Goal: Transaction & Acquisition: Purchase product/service

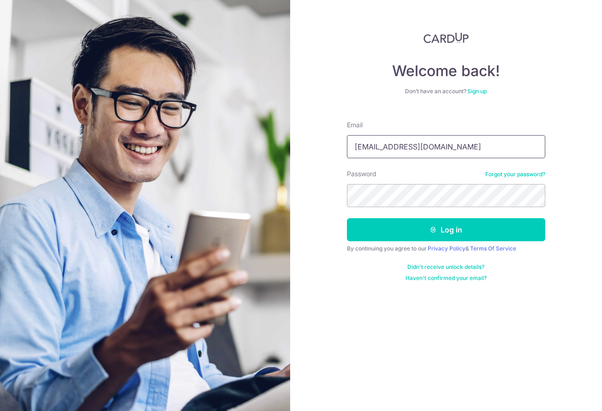
type input "[EMAIL_ADDRESS][DOMAIN_NAME]"
click at [446, 230] on button "Log in" at bounding box center [446, 229] width 198 height 23
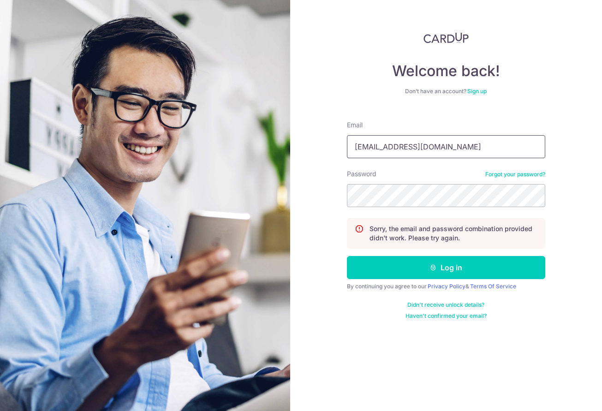
type input "[EMAIL_ADDRESS][DOMAIN_NAME]"
click at [446, 268] on button "Log in" at bounding box center [446, 267] width 198 height 23
type input "[EMAIL_ADDRESS][DOMAIN_NAME]"
click at [446, 268] on button "Log in" at bounding box center [446, 267] width 198 height 23
type input "pat"
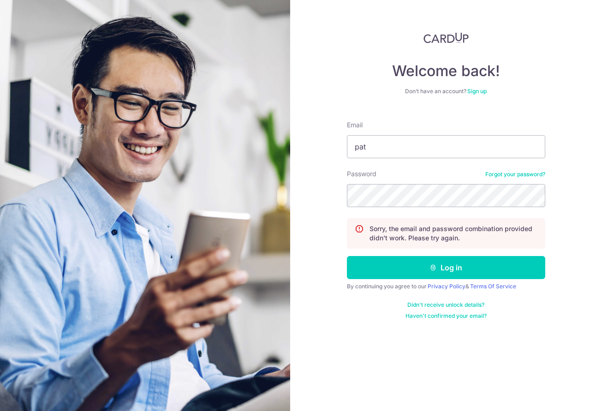
click at [493, 176] on link "Forgot your password?" at bounding box center [515, 174] width 60 height 7
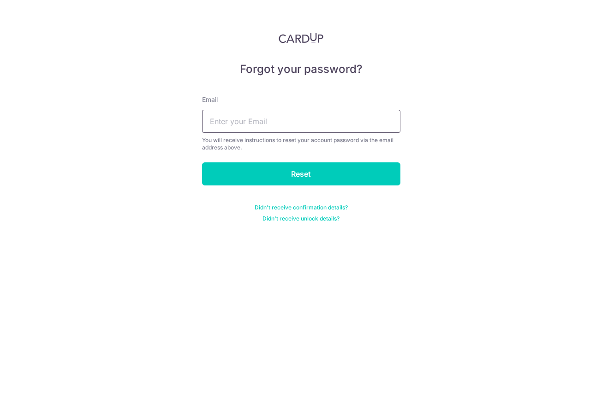
click at [335, 120] on input "text" at bounding box center [301, 121] width 198 height 23
type input "patng99@gm"
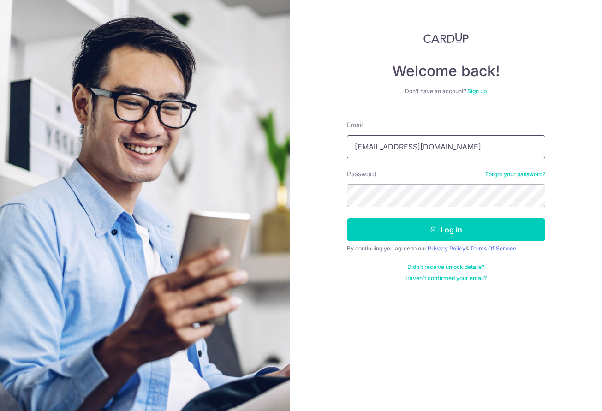
type input "[EMAIL_ADDRESS][DOMAIN_NAME]"
click at [446, 230] on button "Log in" at bounding box center [446, 229] width 198 height 23
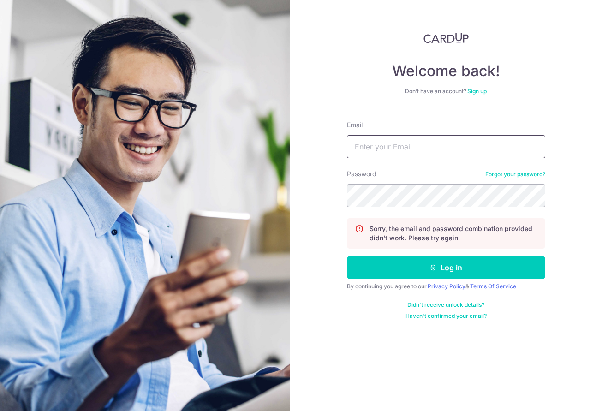
click at [416, 146] on input "Email" at bounding box center [446, 146] width 198 height 23
type input "[EMAIL_ADDRESS][DOMAIN_NAME]"
click at [446, 268] on button "Log in" at bounding box center [446, 267] width 198 height 23
drag, startPoint x: 497, startPoint y: 173, endPoint x: 493, endPoint y: 167, distance: 7.3
click at [497, 173] on link "Forgot your password?" at bounding box center [515, 174] width 60 height 7
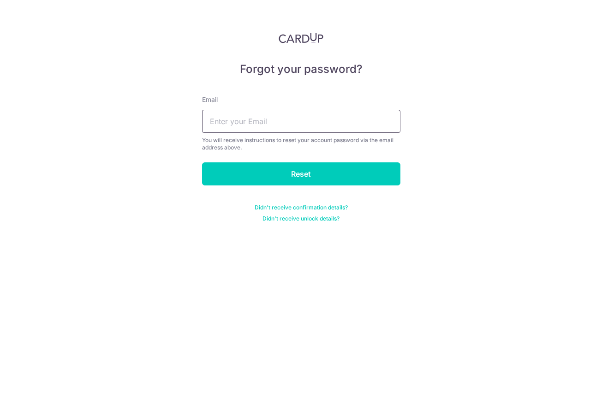
click at [312, 122] on input "text" at bounding box center [301, 121] width 198 height 23
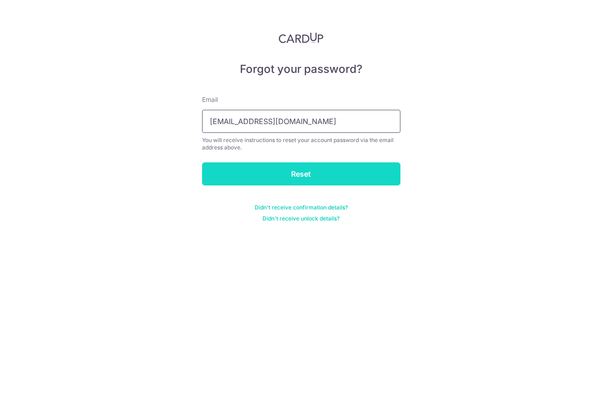
type input "patng99@gmail.com"
click at [335, 183] on input "Reset" at bounding box center [301, 173] width 198 height 23
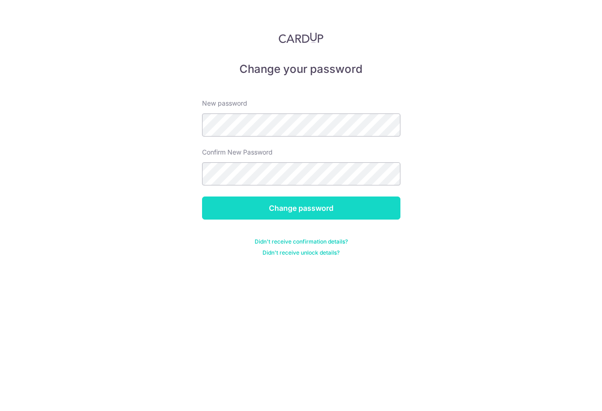
drag, startPoint x: 341, startPoint y: 208, endPoint x: 341, endPoint y: 199, distance: 8.3
click at [341, 203] on input "Change password" at bounding box center [301, 208] width 198 height 23
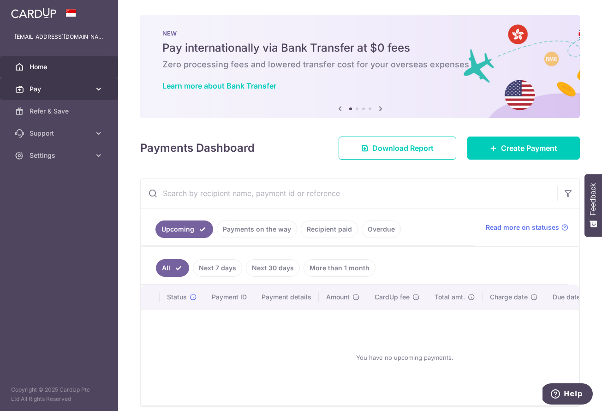
click at [73, 93] on span "Pay" at bounding box center [60, 88] width 61 height 9
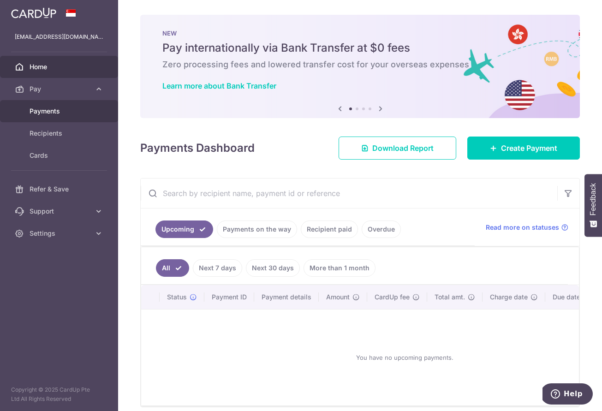
click at [63, 114] on span "Payments" at bounding box center [60, 111] width 61 height 9
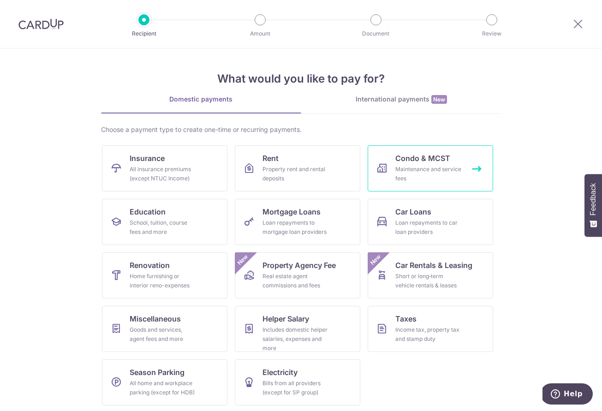
click at [457, 180] on div "Maintenance and service fees" at bounding box center [428, 174] width 66 height 18
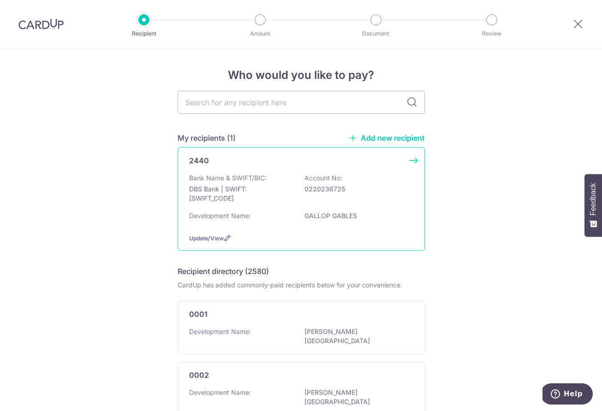
click at [415, 161] on div "2440 Bank Name & SWIFT/BIC: DBS Bank | SWIFT: [SWIFT_CODE] Account No: 02202367…" at bounding box center [301, 199] width 247 height 104
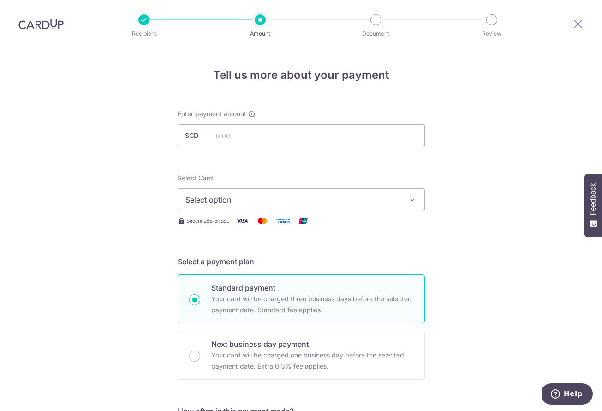
click at [406, 200] on button "Select option" at bounding box center [301, 199] width 247 height 23
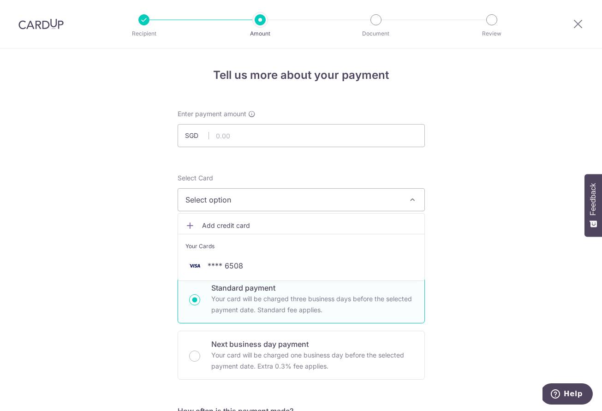
click at [298, 222] on span "Add credit card" at bounding box center [309, 225] width 215 height 9
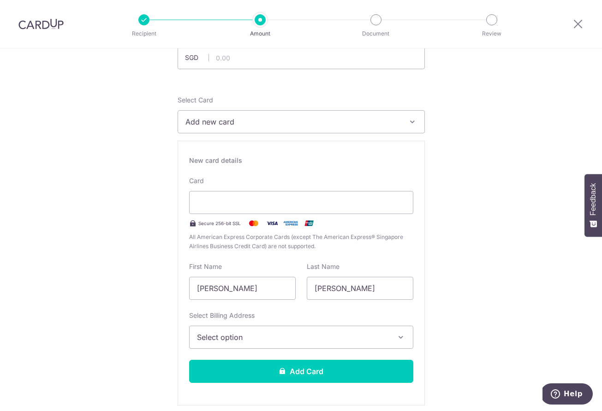
scroll to position [140, 0]
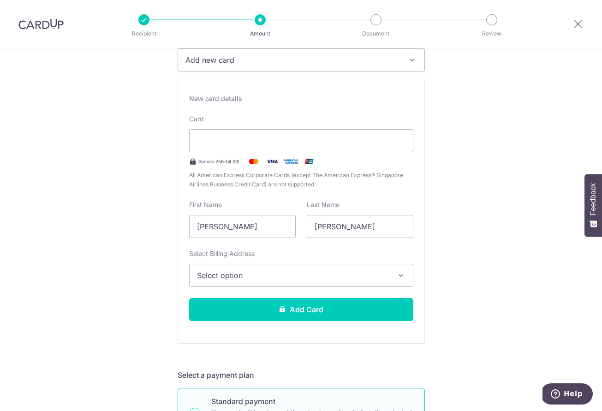
click at [346, 277] on span "Select option" at bounding box center [293, 275] width 192 height 11
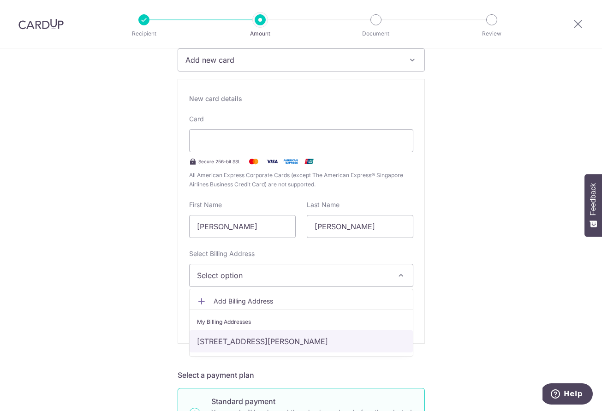
click at [341, 340] on link "[STREET_ADDRESS][PERSON_NAME]" at bounding box center [301, 341] width 223 height 22
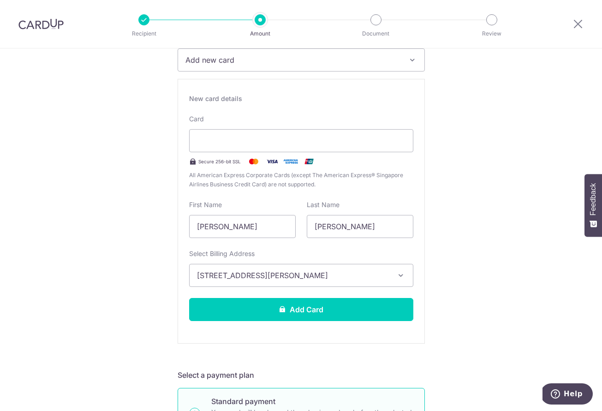
scroll to position [142, 0]
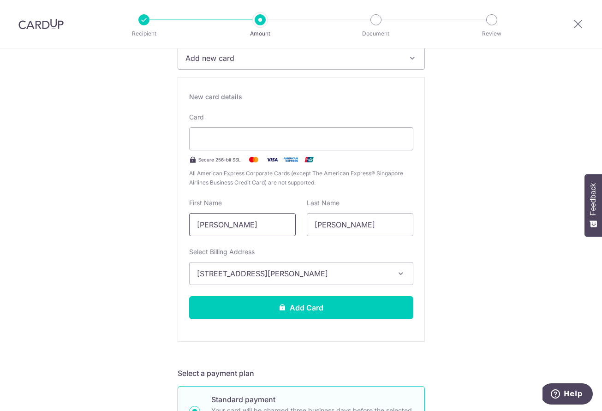
drag, startPoint x: 218, startPoint y: 225, endPoint x: 158, endPoint y: 227, distance: 60.0
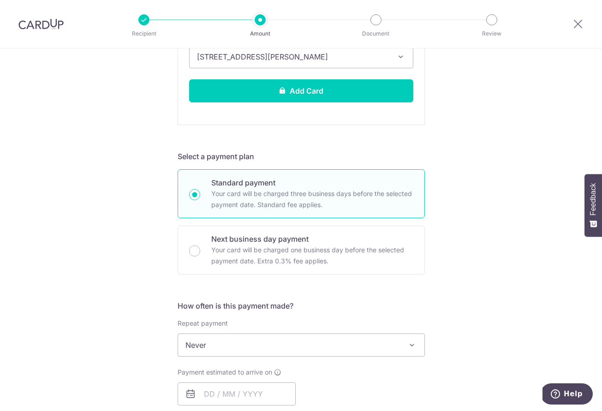
scroll to position [458, 0]
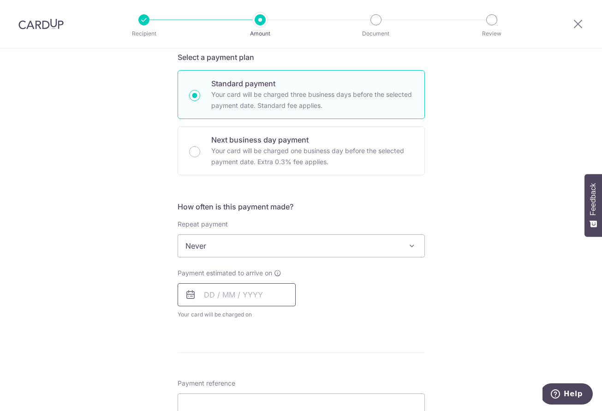
type input "Patricia"
click at [217, 295] on input "text" at bounding box center [237, 294] width 118 height 23
click at [273, 380] on link "9" at bounding box center [270, 378] width 15 height 15
type input "09/10/2025"
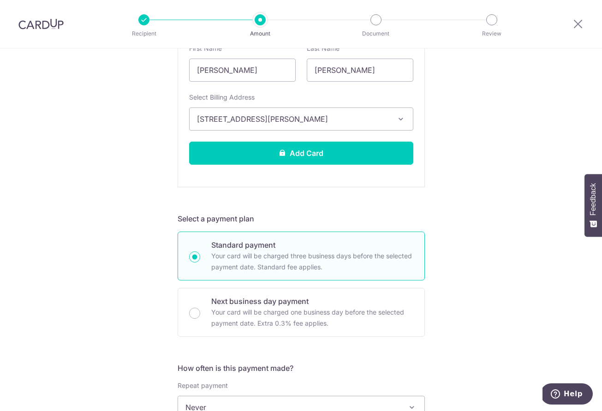
scroll to position [0, 0]
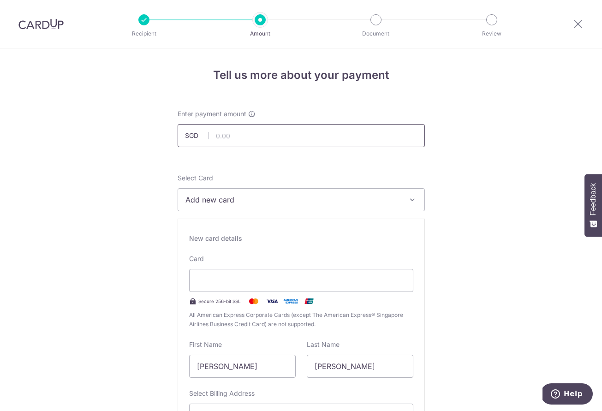
click at [218, 137] on input "text" at bounding box center [301, 135] width 247 height 23
type input "1"
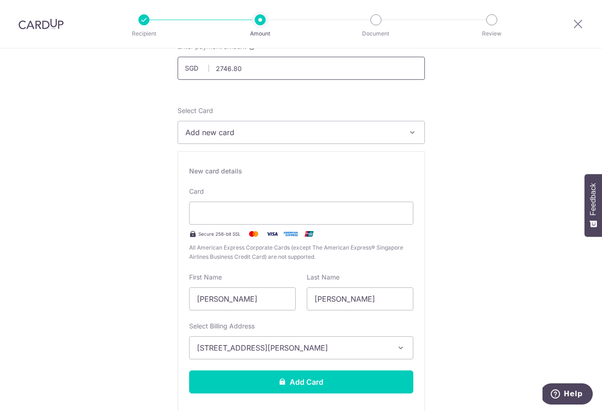
scroll to position [244, 0]
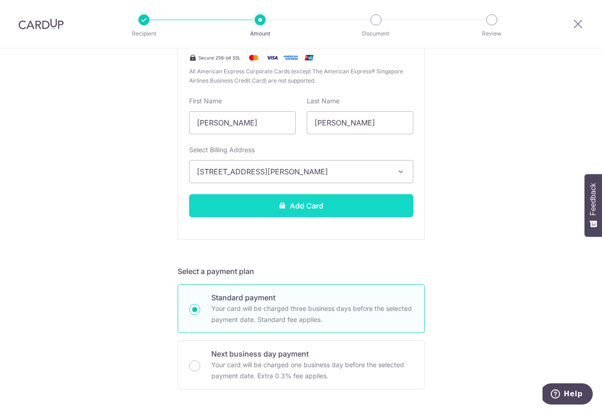
type input "2,746.80"
click at [318, 212] on button "Add Card" at bounding box center [301, 205] width 224 height 23
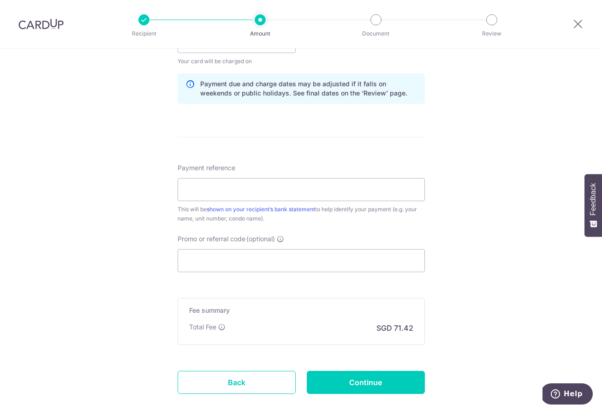
scroll to position [461, 0]
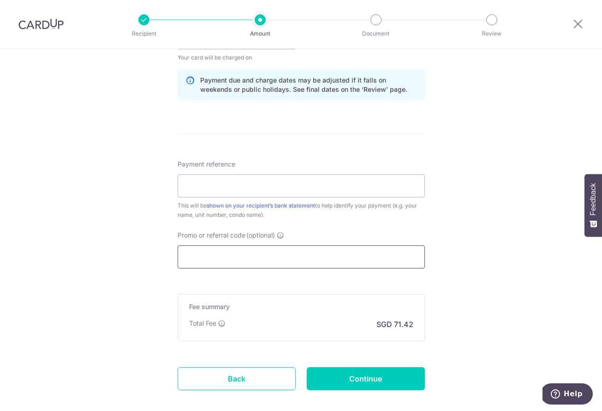
click at [322, 257] on input "Promo or referral code (optional)" at bounding box center [301, 257] width 247 height 23
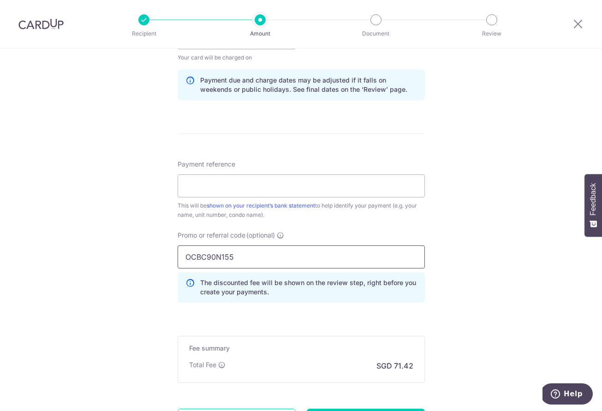
type input "OCBC90N155"
click at [440, 298] on div "Tell us more about your payment Enter payment amount SGD 2,746.80 2746.80 Card …" at bounding box center [301, 44] width 602 height 914
click at [263, 259] on input "OCBC90N155" at bounding box center [301, 257] width 247 height 23
click button "Add Card" at bounding box center [0, 0] width 0 height 0
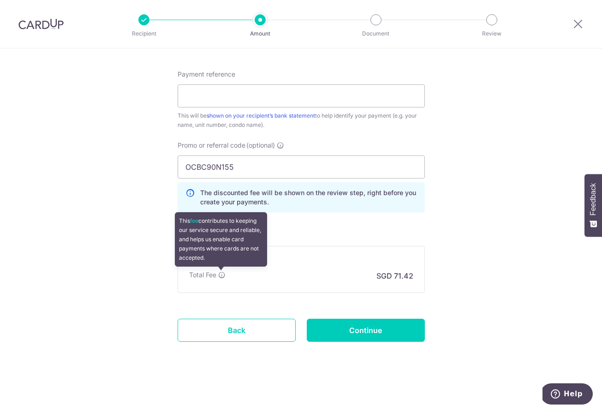
click at [222, 271] on icon at bounding box center [221, 274] width 7 height 7
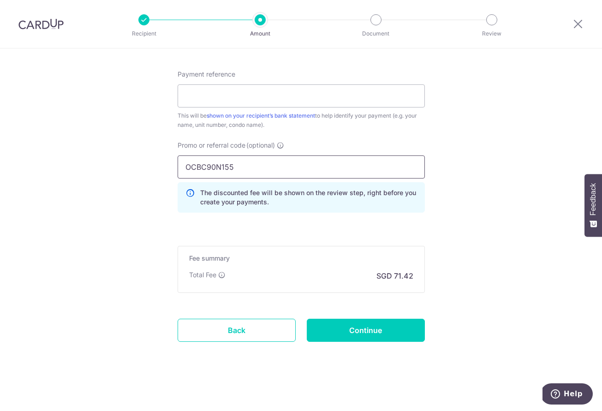
drag, startPoint x: 241, startPoint y: 161, endPoint x: 136, endPoint y: 162, distance: 105.7
click at [230, 164] on input "OCBC90N155" at bounding box center [301, 167] width 247 height 23
drag, startPoint x: 240, startPoint y: 166, endPoint x: 154, endPoint y: 165, distance: 86.3
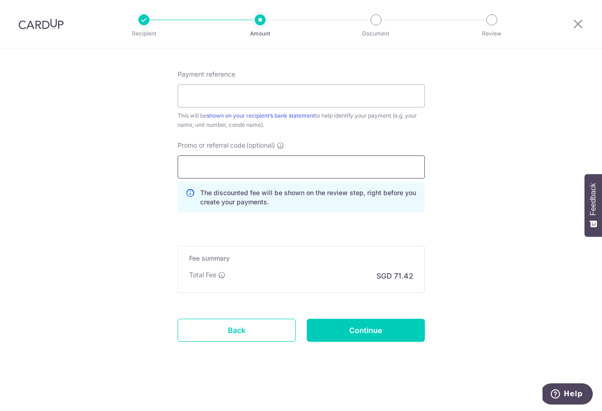
scroll to position [510, 0]
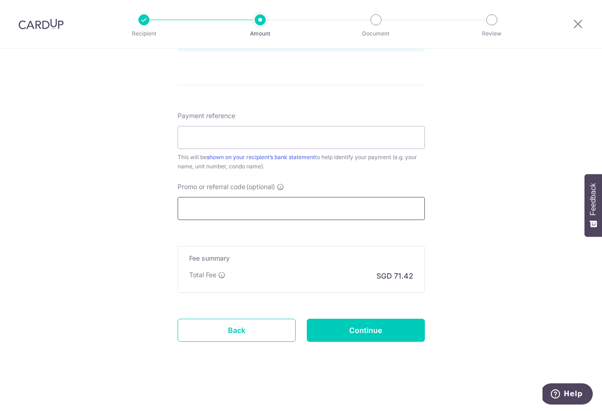
click at [244, 204] on input "Promo or referral code (optional)" at bounding box center [301, 208] width 247 height 23
click at [253, 330] on link "Back" at bounding box center [237, 330] width 118 height 23
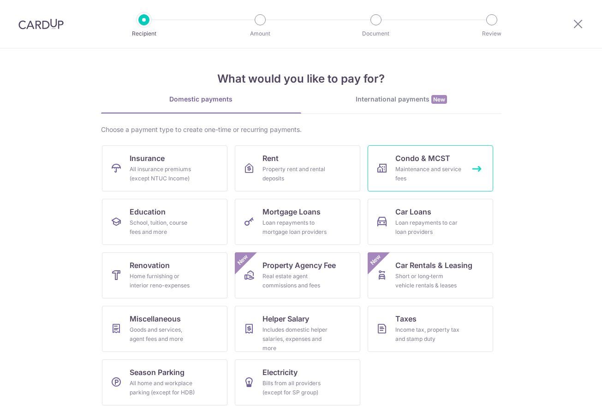
click at [427, 178] on div "Maintenance and service fees" at bounding box center [428, 174] width 66 height 18
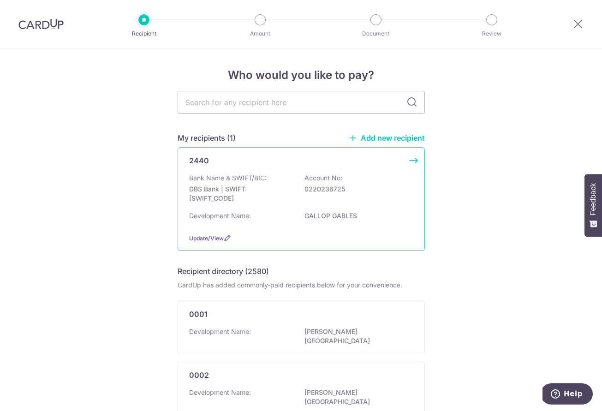
click at [409, 159] on div "2440 Bank Name & SWIFT/BIC: DBS Bank | SWIFT: [SWIFT_CODE] Account No: 02202367…" at bounding box center [301, 199] width 247 height 104
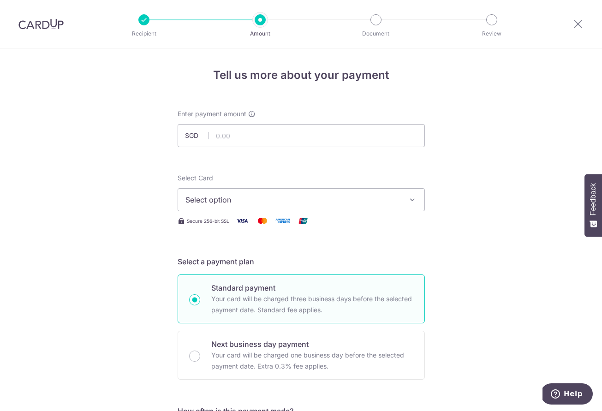
click at [248, 201] on span "Select option" at bounding box center [293, 199] width 215 height 11
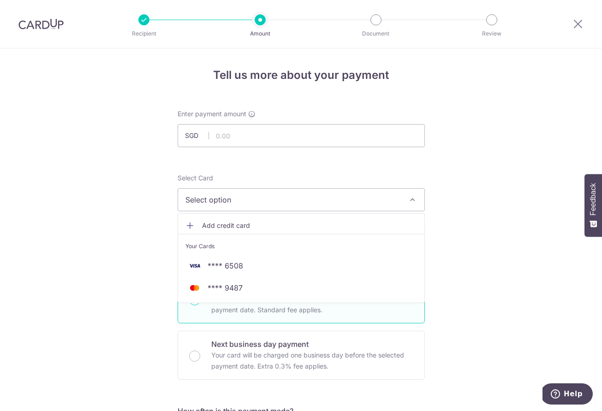
drag, startPoint x: 246, startPoint y: 292, endPoint x: 245, endPoint y: 206, distance: 85.8
click at [247, 290] on span "**** 9487" at bounding box center [302, 287] width 232 height 11
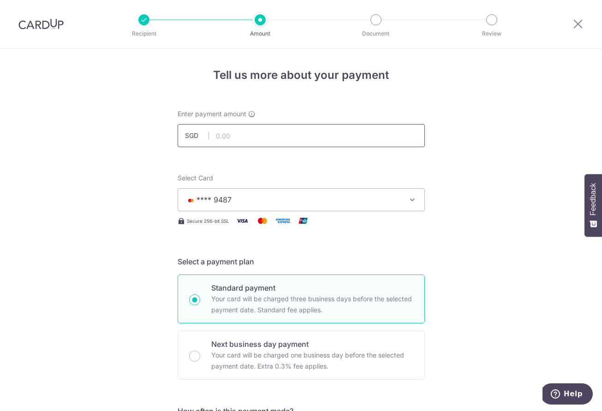
click at [247, 128] on input "text" at bounding box center [301, 135] width 247 height 23
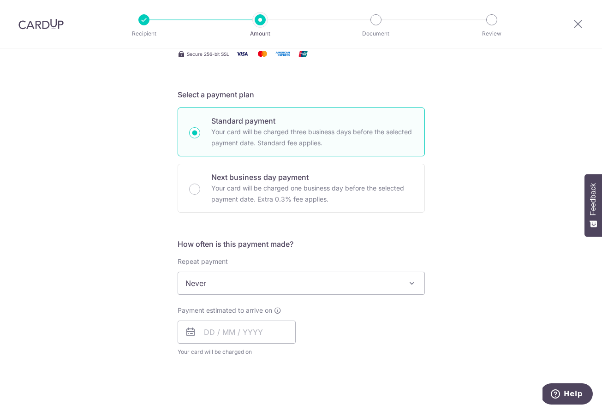
scroll to position [263, 0]
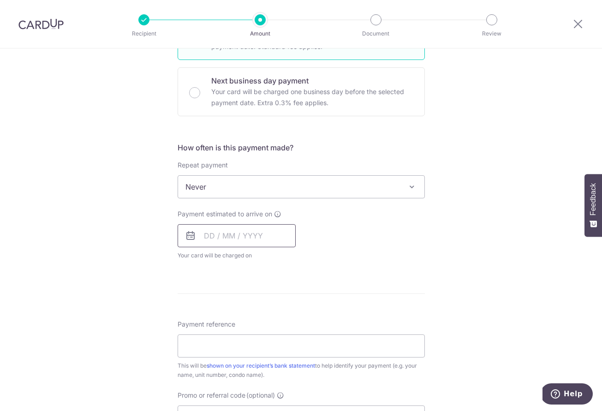
type input "2,746.80"
click at [217, 236] on input "text" at bounding box center [237, 235] width 118 height 23
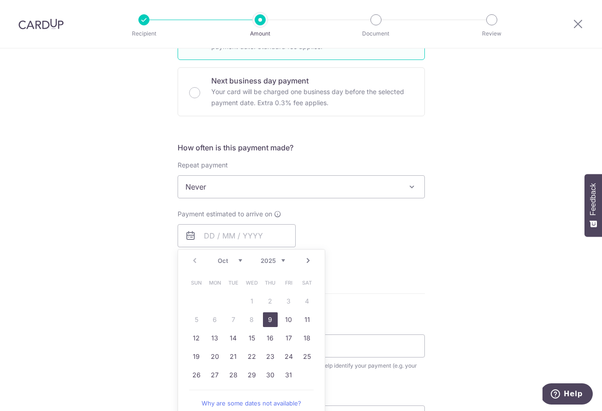
click at [269, 319] on link "9" at bounding box center [270, 319] width 15 height 15
type input "09/10/2025"
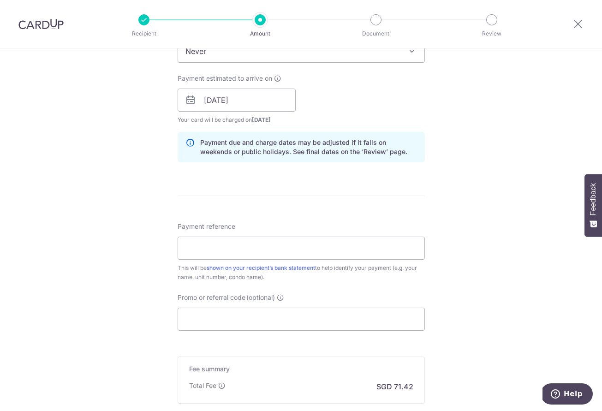
scroll to position [467, 0]
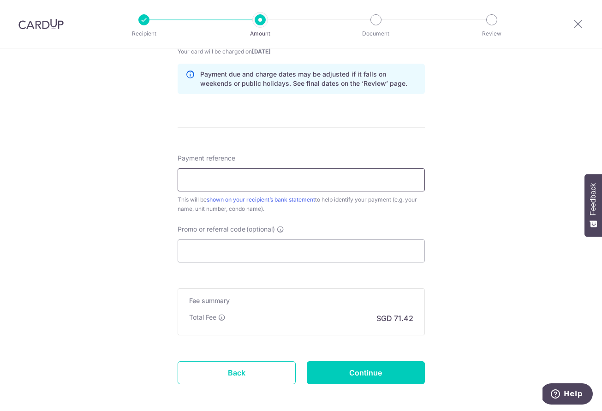
click at [269, 176] on input "Payment reference" at bounding box center [301, 179] width 247 height 23
type input "#78#01-04"
click at [303, 228] on div "Promo or referral code (optional) The discounted fee will be shown on the revie…" at bounding box center [301, 244] width 247 height 38
click at [300, 252] on input "Promo or referral code (optional)" at bounding box center [301, 251] width 247 height 23
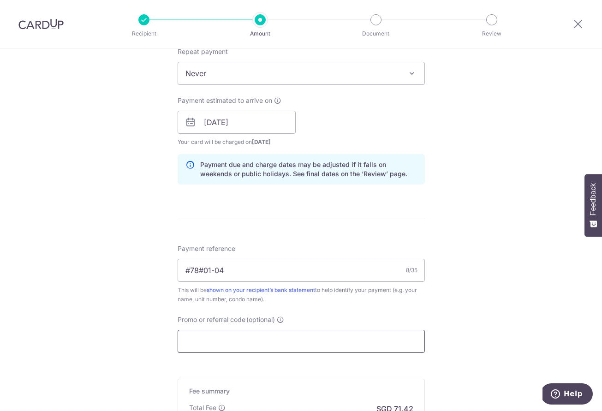
scroll to position [458, 0]
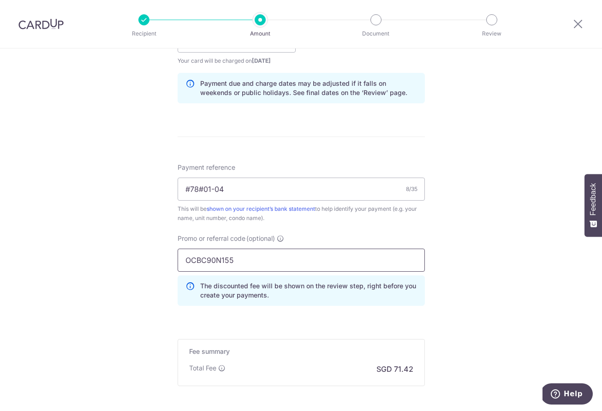
type input "OCBC90N155"
click button "Add Card" at bounding box center [0, 0] width 0 height 0
click at [264, 262] on input "OCBC90N155" at bounding box center [301, 260] width 247 height 23
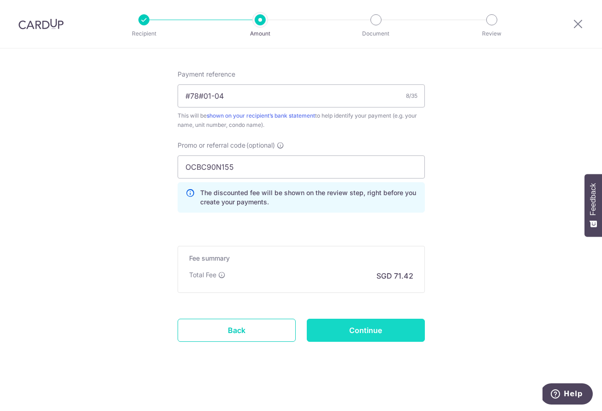
click at [348, 333] on input "Continue" at bounding box center [366, 330] width 118 height 23
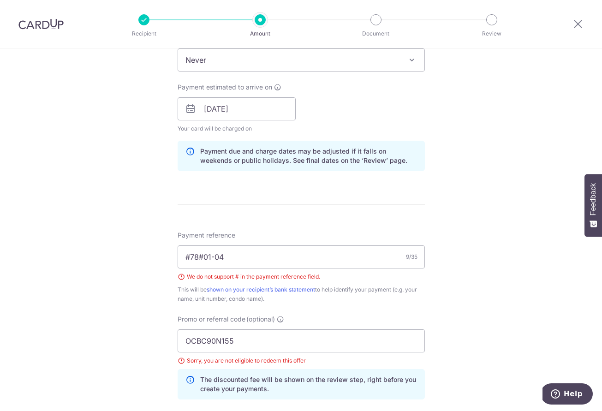
scroll to position [429, 0]
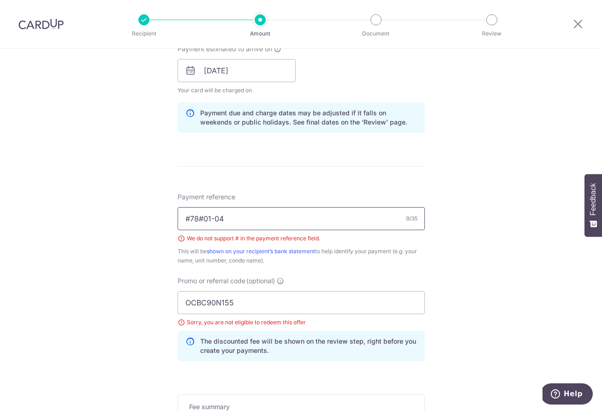
click at [203, 220] on input "#78#01-04" at bounding box center [301, 218] width 247 height 23
click at [190, 220] on input "#78 01-04" at bounding box center [301, 218] width 247 height 23
type input "78 01-04"
click at [263, 311] on input "OCBC90N155" at bounding box center [301, 302] width 247 height 23
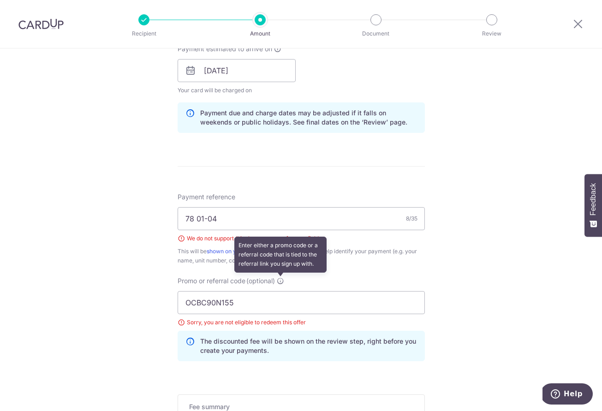
click at [281, 281] on icon at bounding box center [280, 280] width 7 height 7
click at [281, 291] on input "OCBC90N155" at bounding box center [301, 302] width 247 height 23
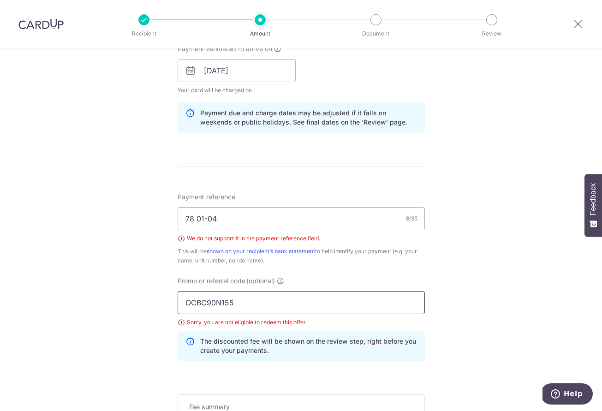
scroll to position [577, 0]
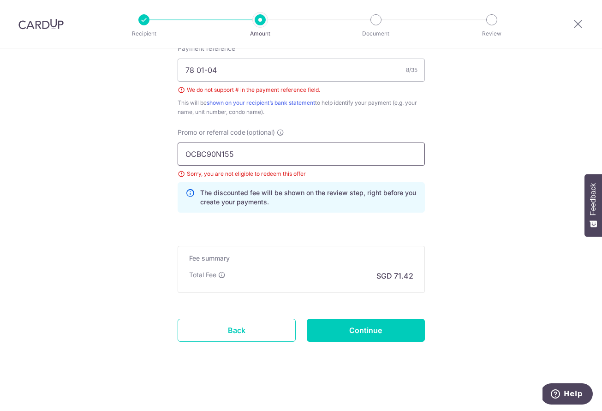
click at [249, 151] on input "OCBC90N155" at bounding box center [301, 154] width 247 height 23
type input "OCBC90NMC"
click button "Add Card" at bounding box center [0, 0] width 0 height 0
click at [251, 160] on input "OCBC90NMC" at bounding box center [301, 154] width 247 height 23
click at [241, 77] on input "78 01-04" at bounding box center [301, 70] width 247 height 23
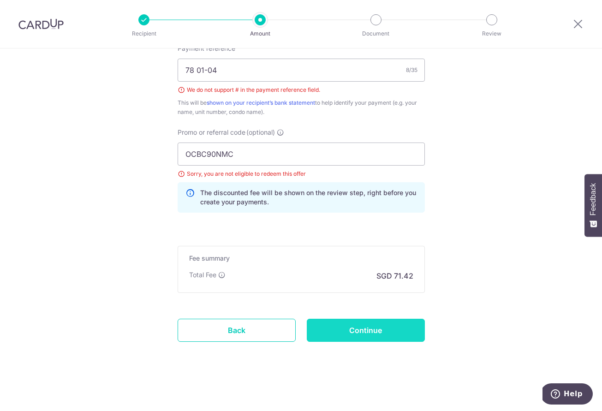
click at [325, 325] on input "Continue" at bounding box center [366, 330] width 118 height 23
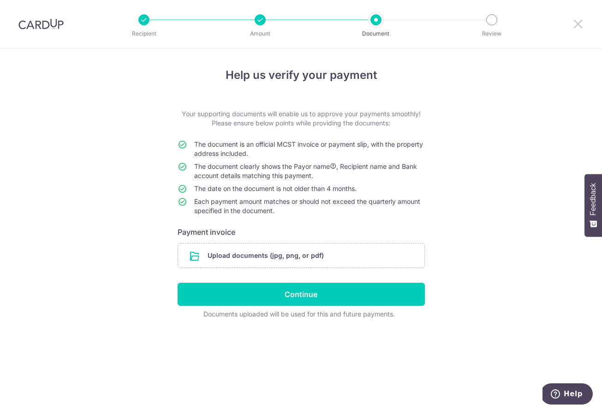
click at [581, 28] on icon at bounding box center [578, 24] width 11 height 12
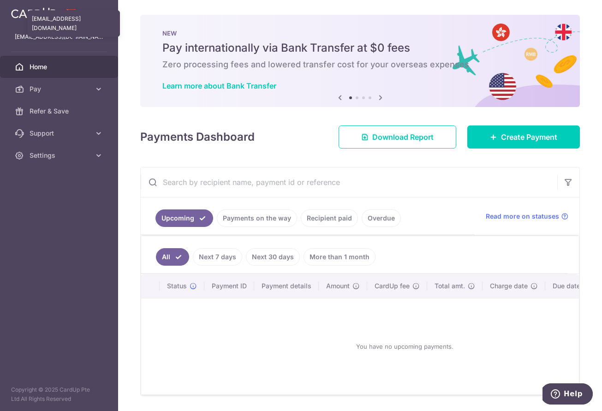
click at [34, 39] on p "[EMAIL_ADDRESS][DOMAIN_NAME]" at bounding box center [59, 36] width 89 height 9
click at [42, 14] on img at bounding box center [33, 12] width 45 height 11
